Goal: Information Seeking & Learning: Learn about a topic

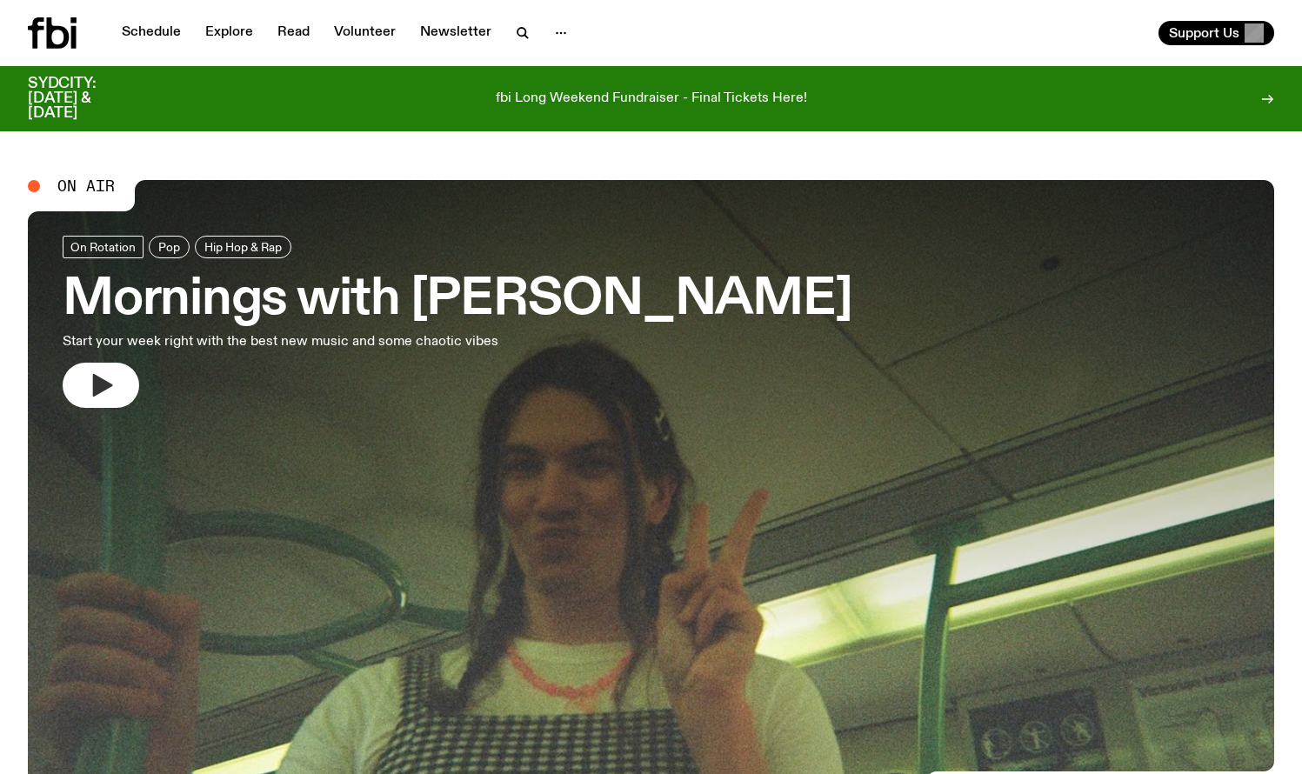
click at [97, 389] on icon "button" at bounding box center [103, 385] width 20 height 23
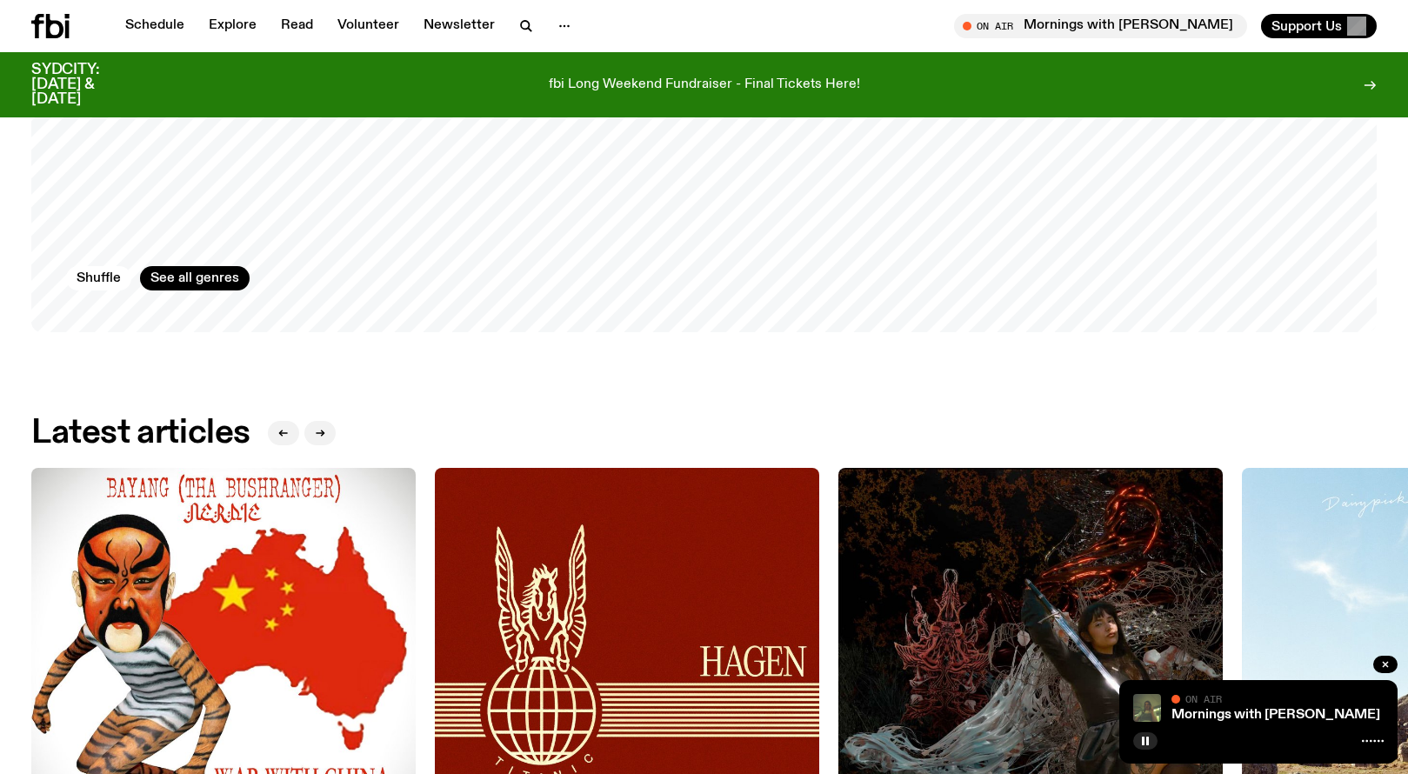
scroll to position [2019, 0]
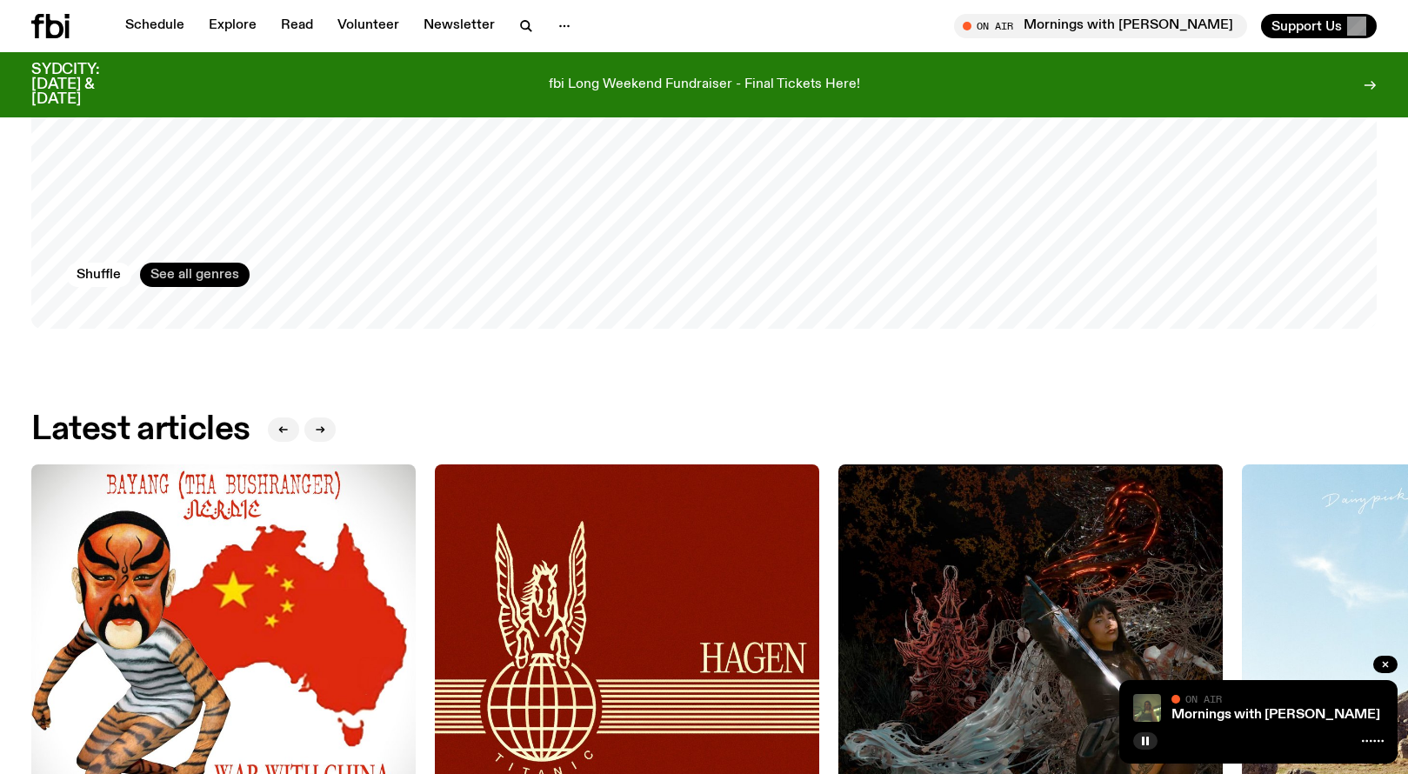
click at [212, 263] on link "See all genres" at bounding box center [195, 275] width 110 height 24
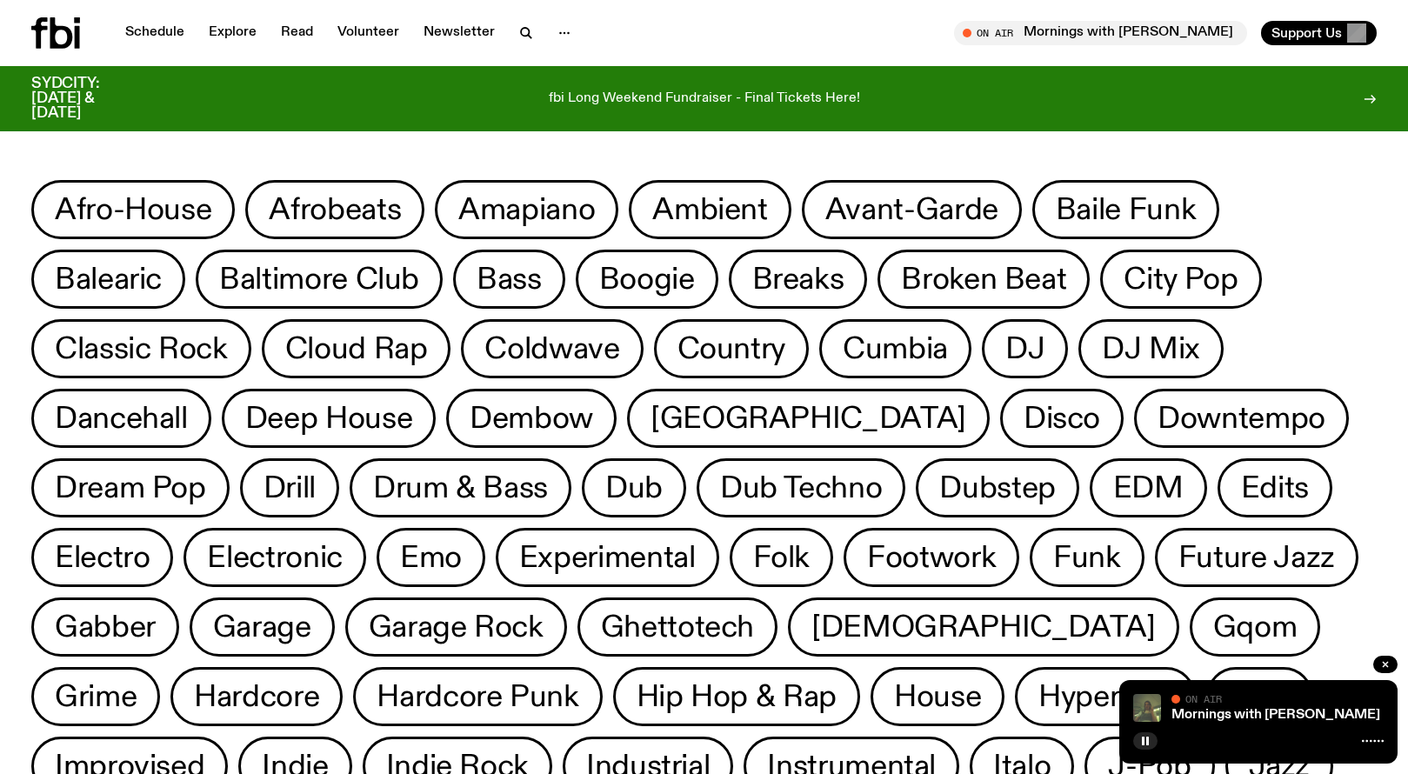
click at [55, 50] on div "Schedule Explore Read Volunteer Newsletter On Air Mornings with [PERSON_NAME] T…" at bounding box center [704, 33] width 1408 height 66
click at [135, 36] on link "Schedule" at bounding box center [155, 33] width 80 height 24
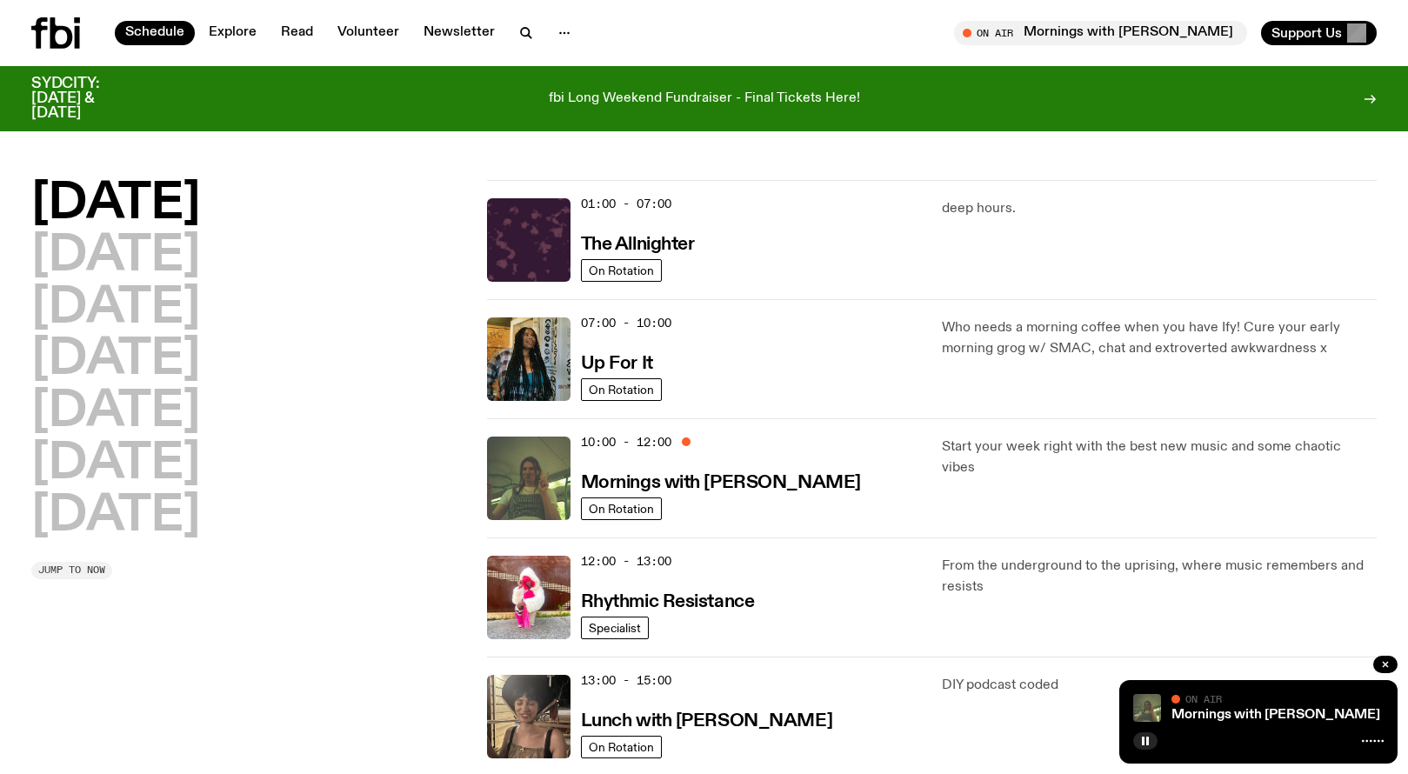
click at [68, 565] on span "Jump to now" at bounding box center [71, 570] width 67 height 10
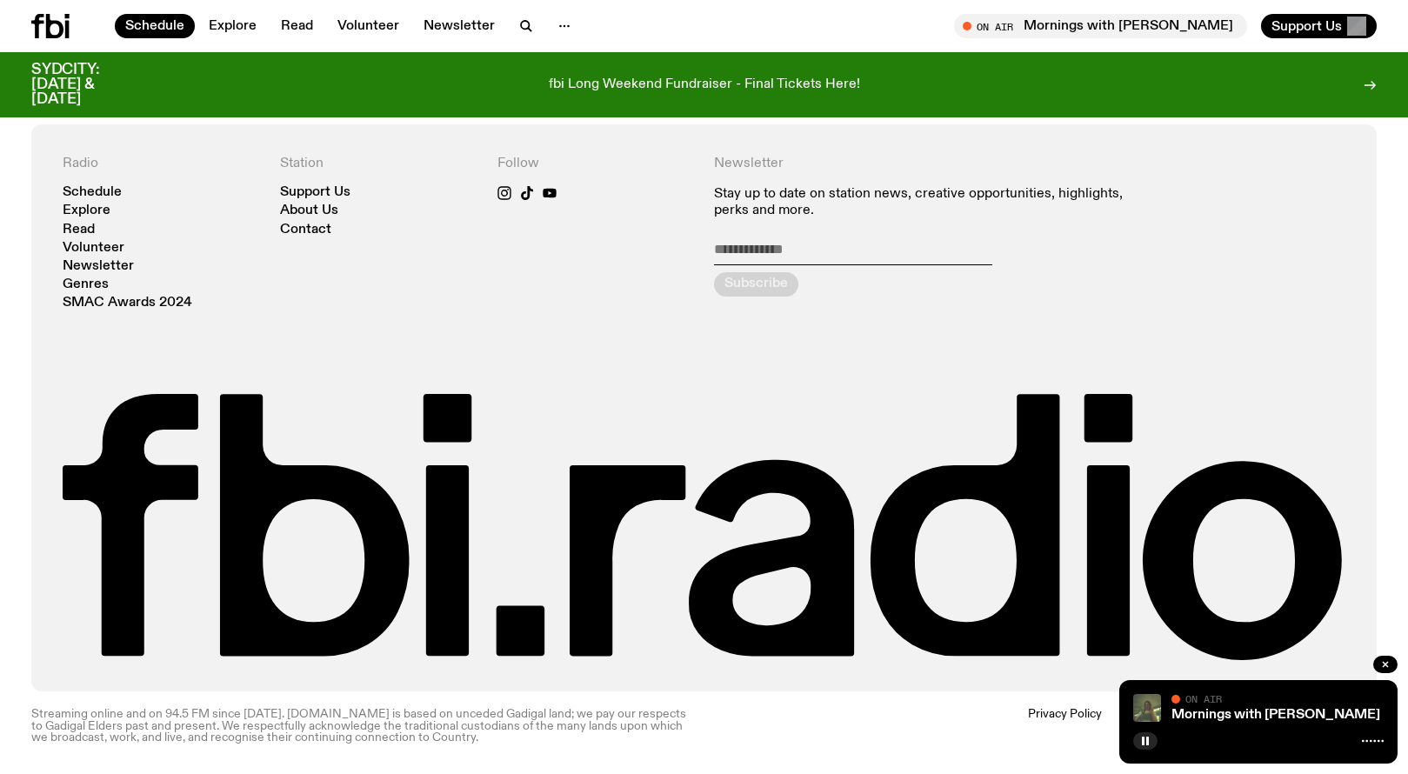
scroll to position [1302, 0]
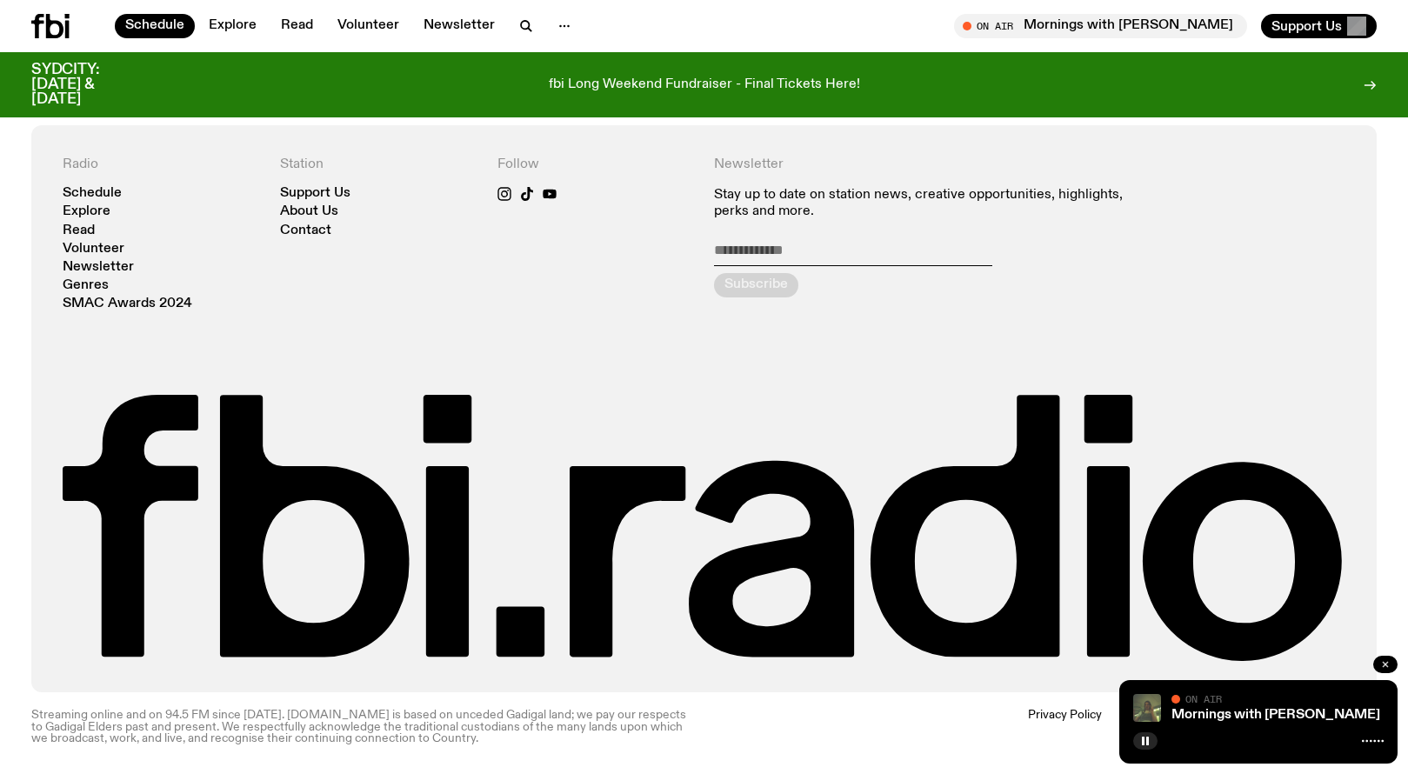
click at [1301, 667] on icon "button" at bounding box center [1384, 664] width 5 height 5
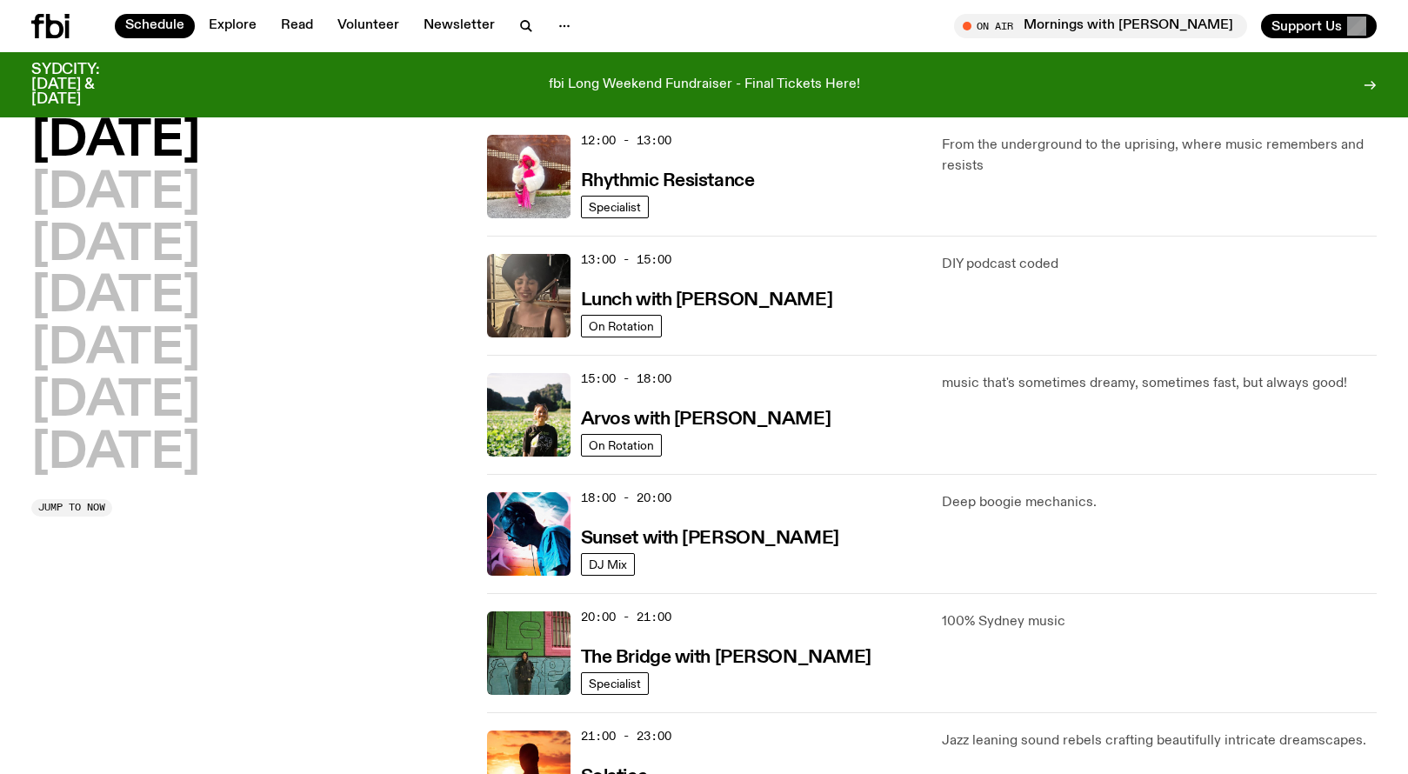
scroll to position [0, 0]
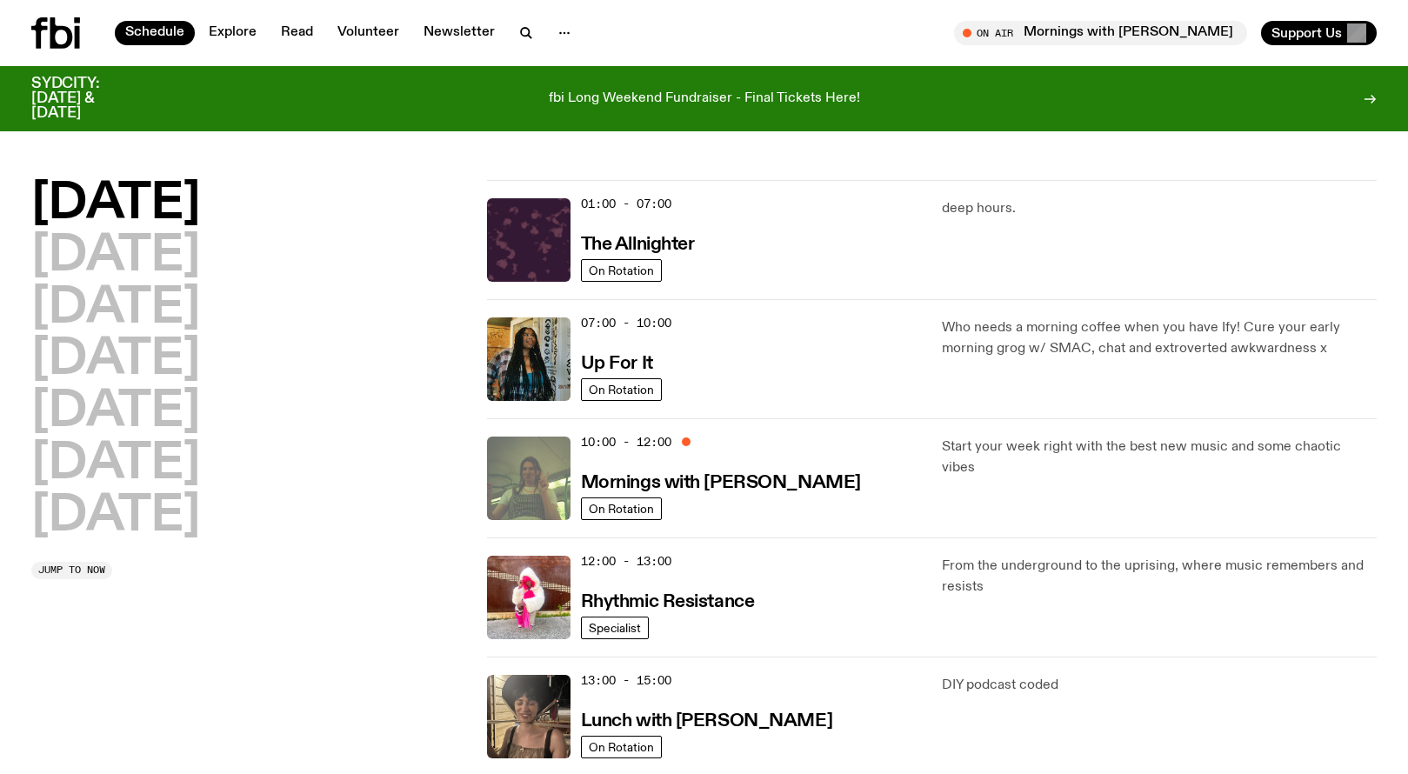
click at [538, 456] on img at bounding box center [528, 477] width 83 height 83
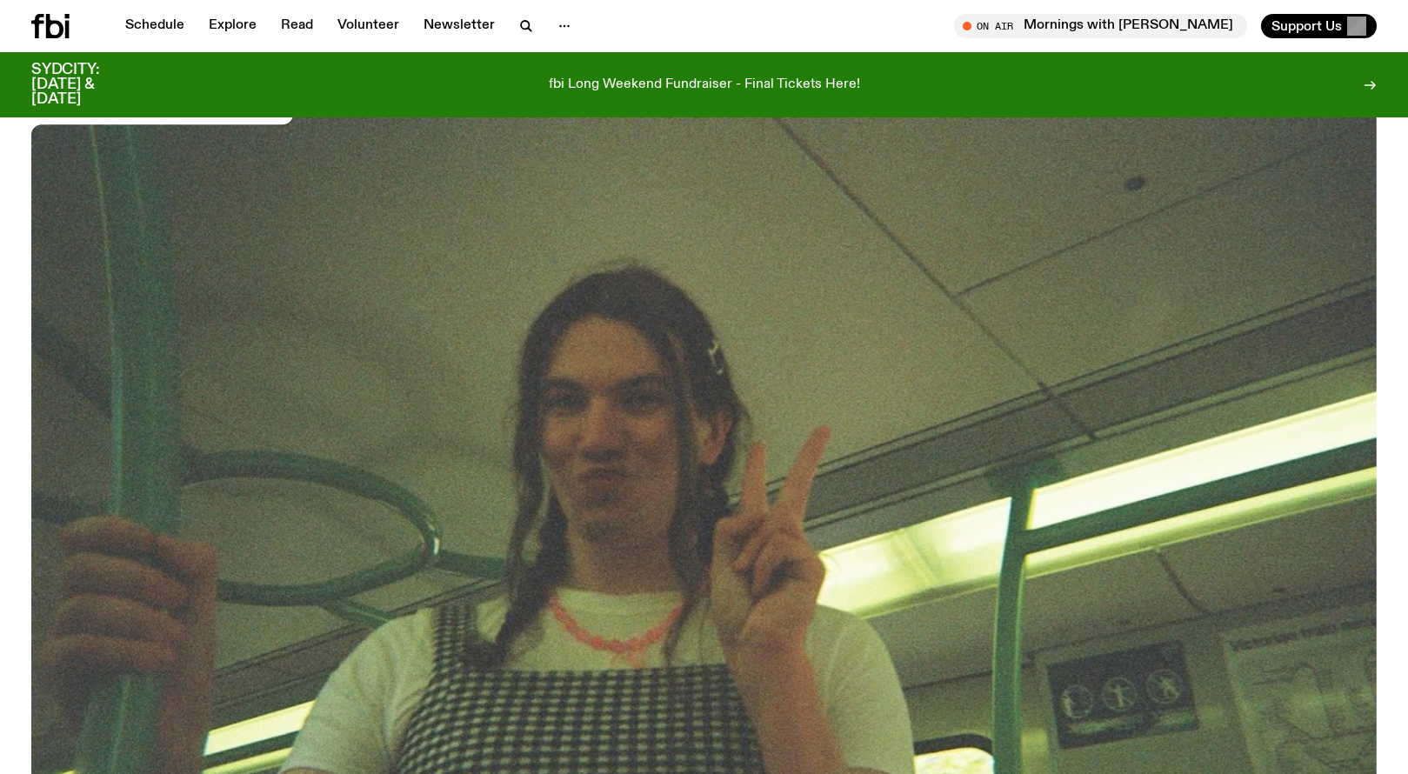
scroll to position [270, 0]
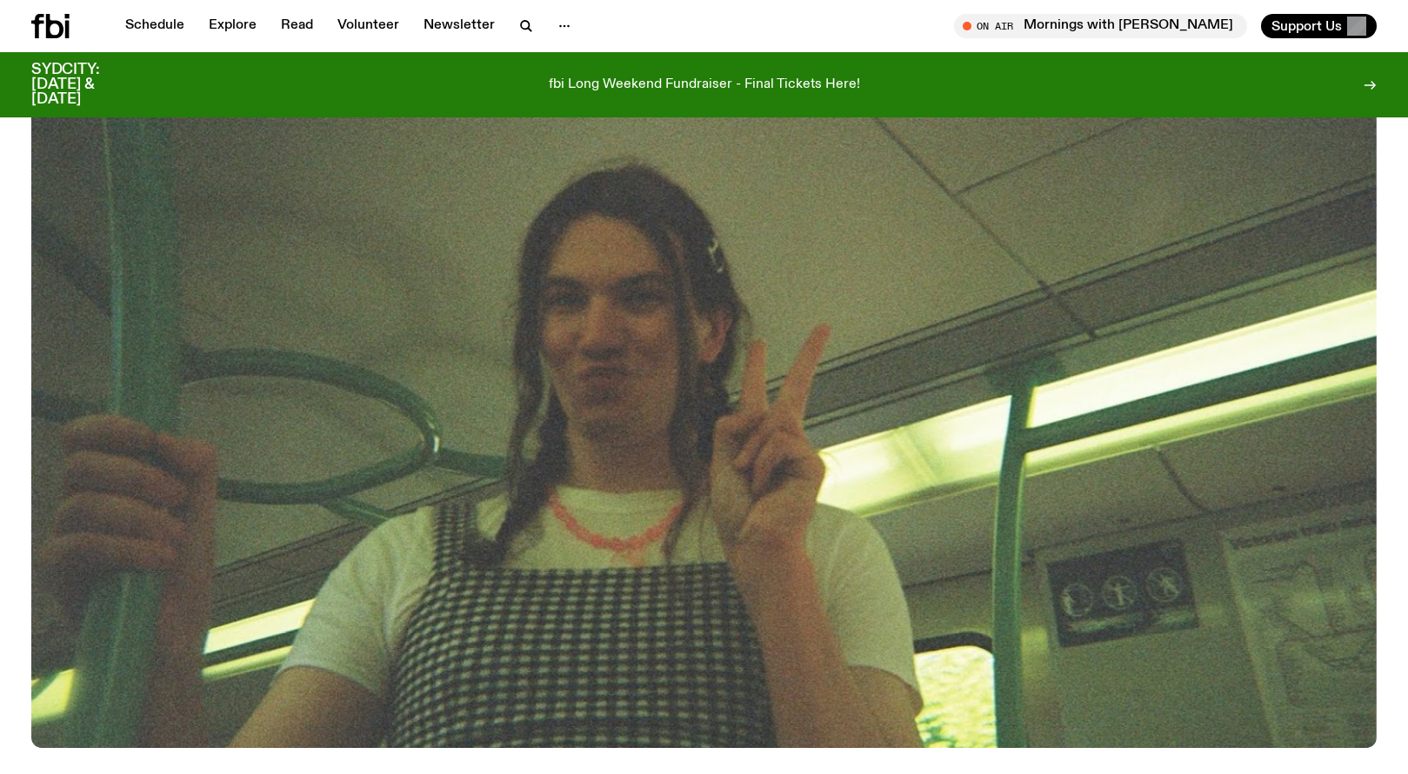
click at [538, 456] on img at bounding box center [703, 369] width 1345 height 756
click at [149, 25] on link "Schedule" at bounding box center [155, 26] width 80 height 24
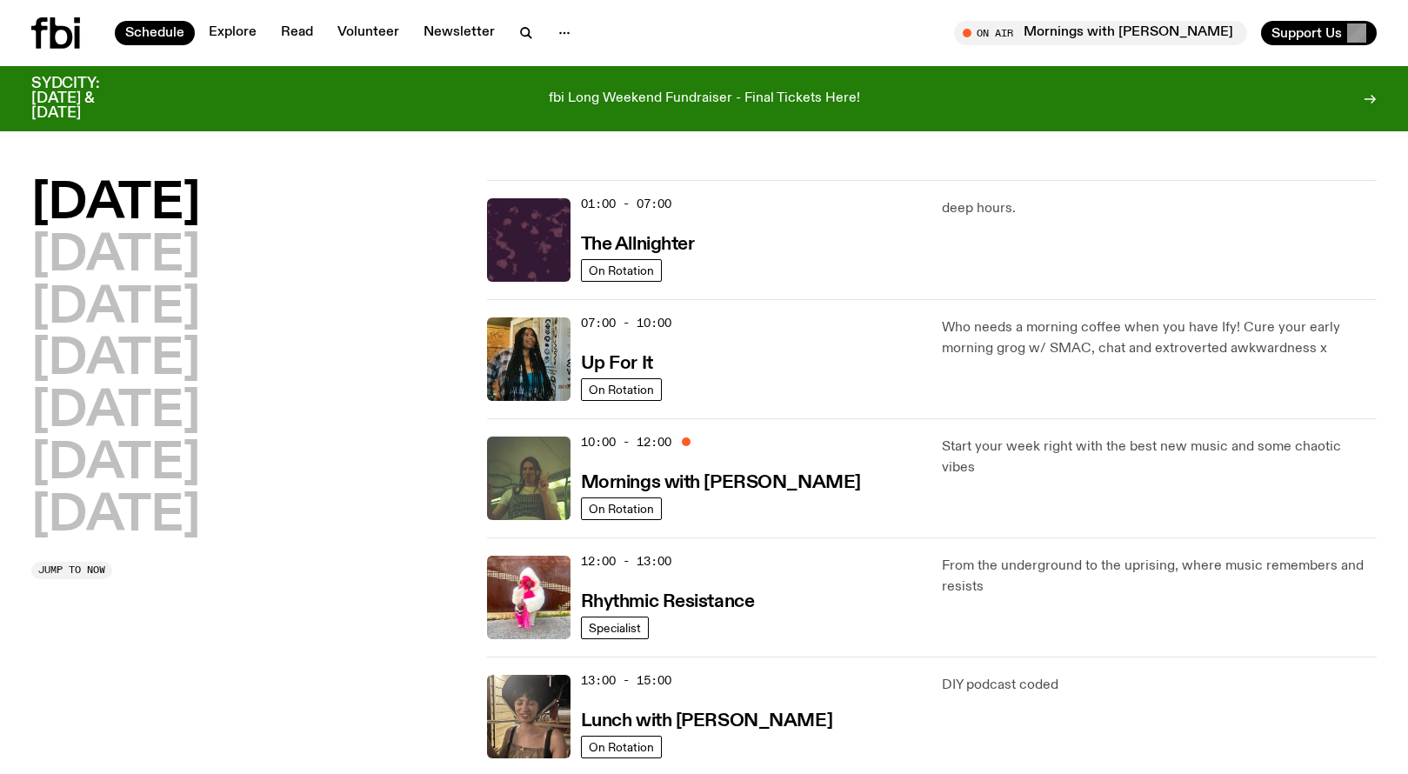
click at [42, 30] on icon at bounding box center [39, 32] width 17 height 31
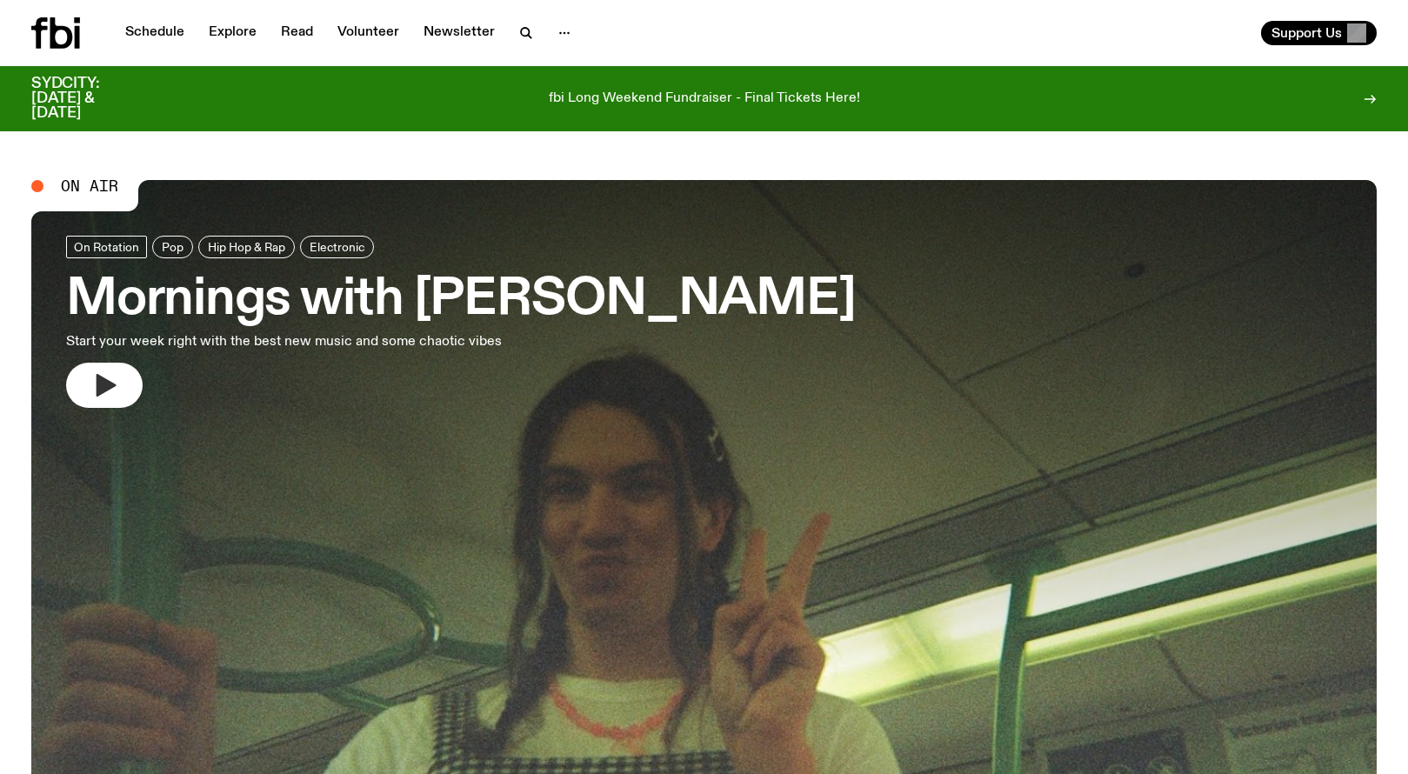
click at [101, 390] on icon "button" at bounding box center [107, 385] width 20 height 23
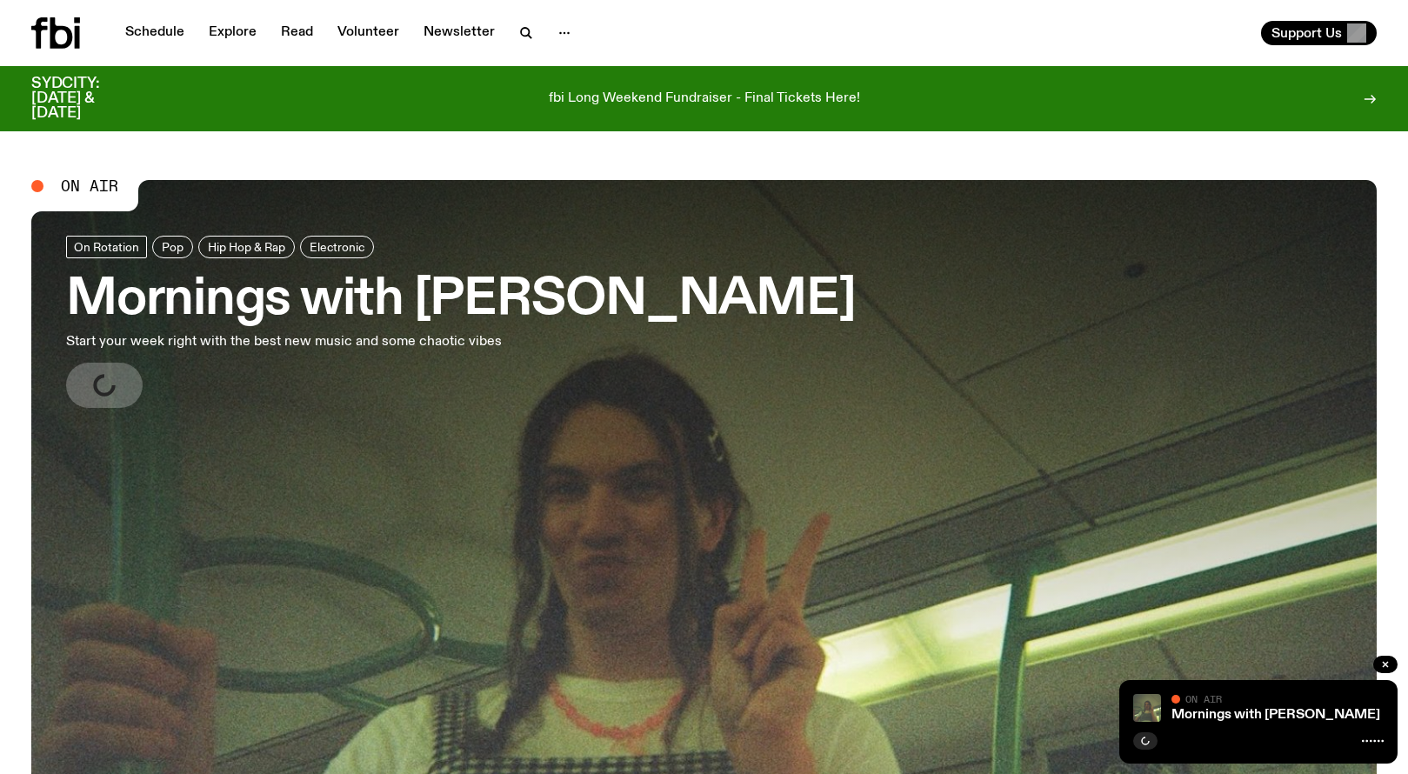
click at [692, 97] on p "fbi Long Weekend Fundraiser - Final Tickets Here!" at bounding box center [704, 99] width 311 height 16
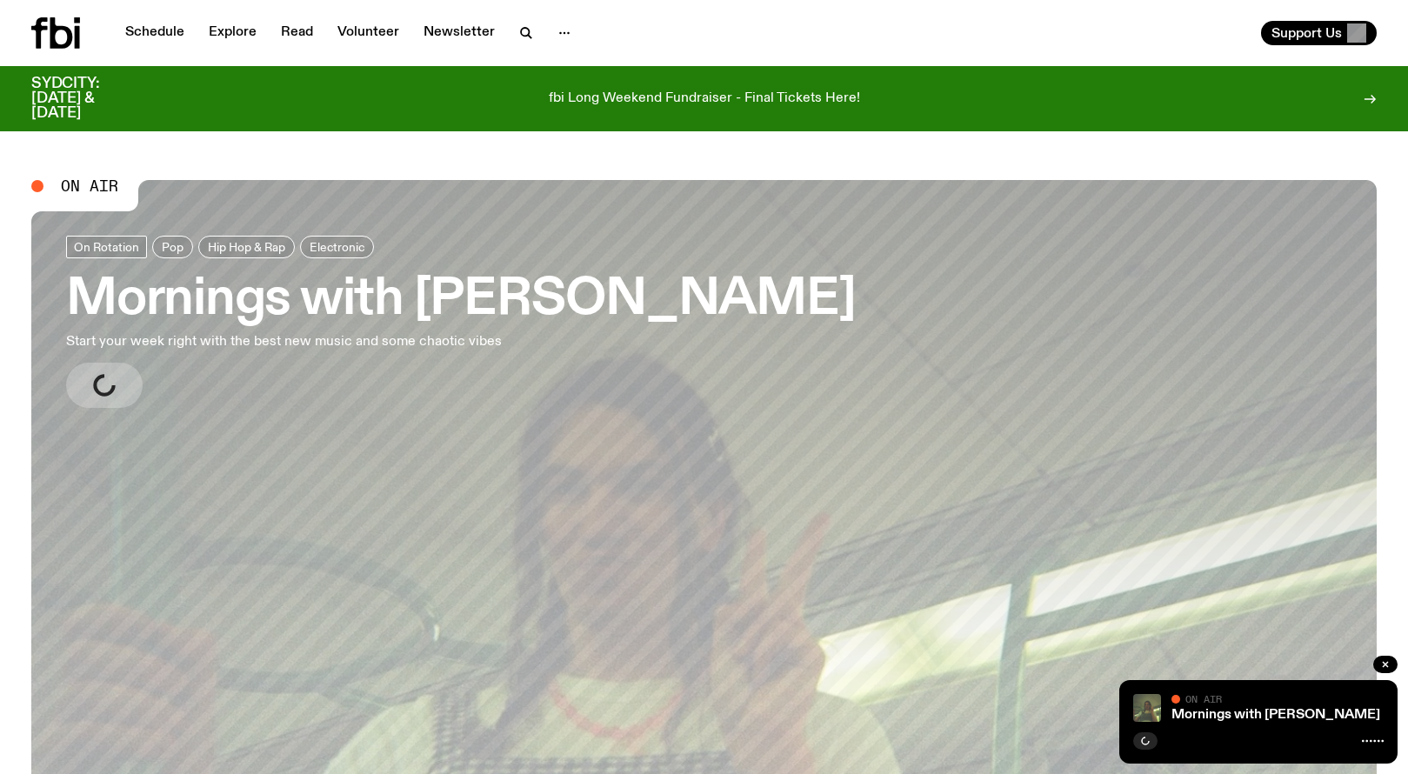
click at [435, 314] on h3 "Mornings with [PERSON_NAME]" at bounding box center [460, 300] width 789 height 49
